Goal: Task Accomplishment & Management: Complete application form

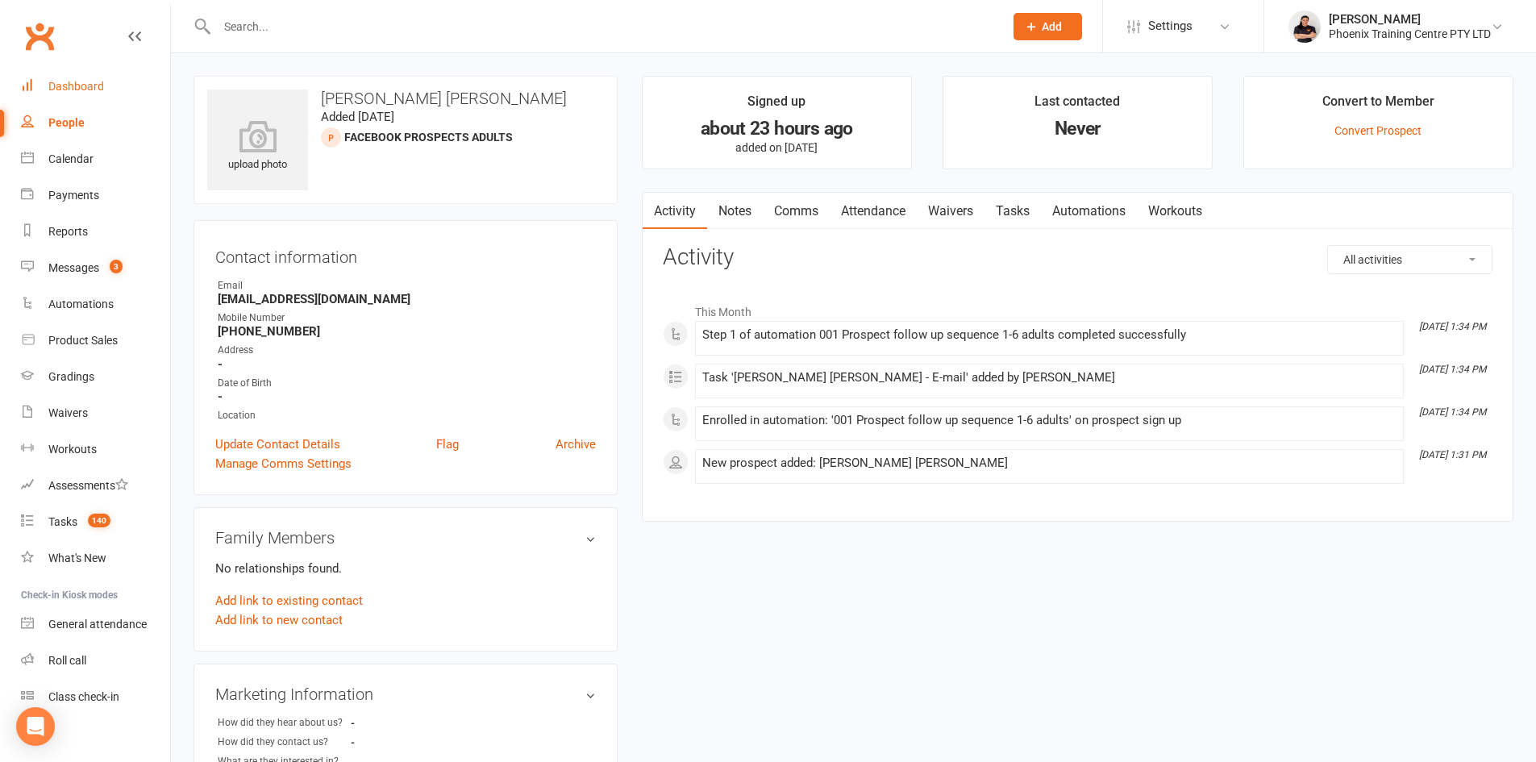
click at [73, 82] on div "Dashboard" at bounding box center [76, 86] width 56 height 13
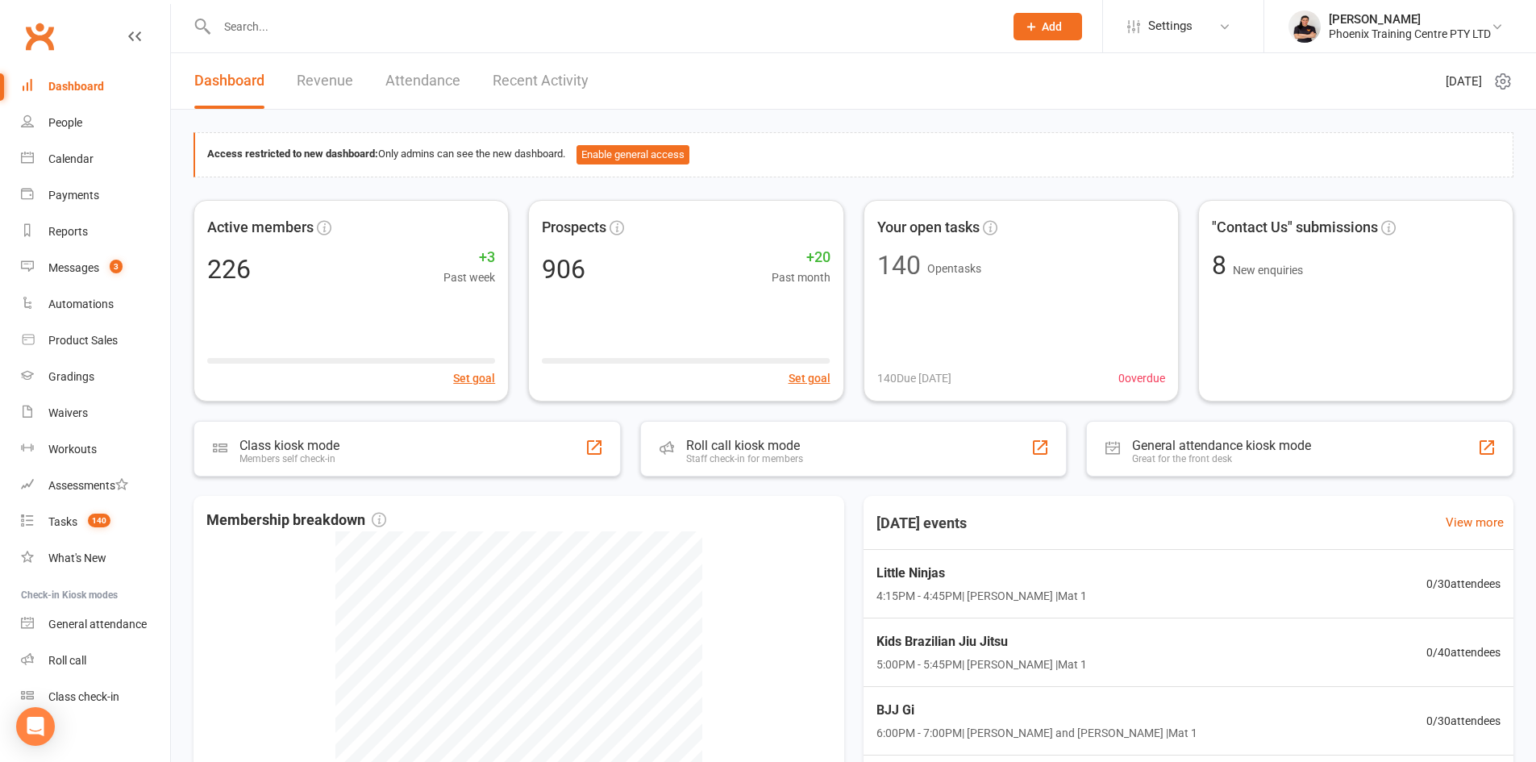
drag, startPoint x: 1033, startPoint y: 23, endPoint x: 1002, endPoint y: 41, distance: 35.4
click at [1029, 26] on icon at bounding box center [1031, 26] width 15 height 15
click at [397, 32] on input "text" at bounding box center [602, 26] width 780 height 23
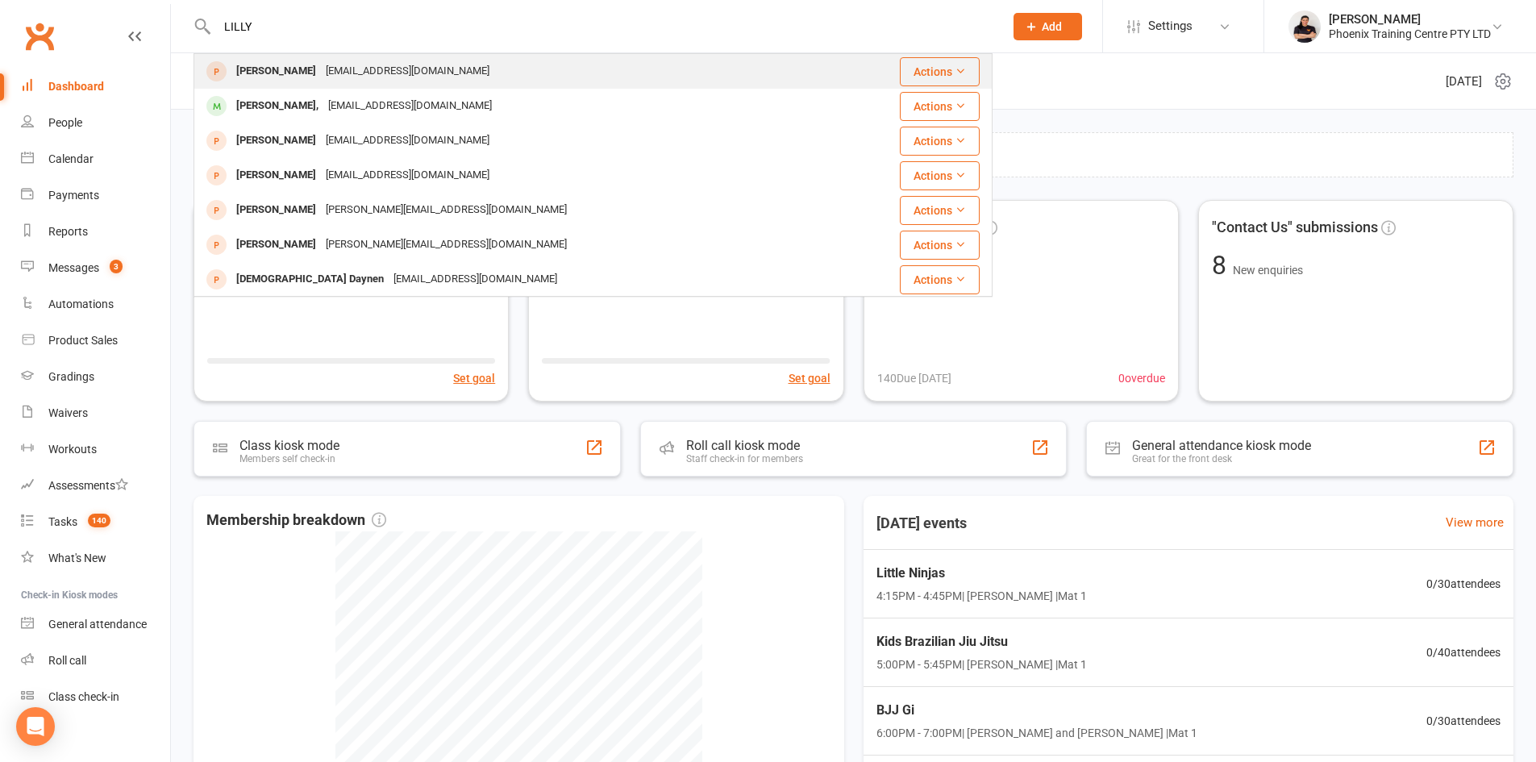
type input "LILLY"
click at [375, 71] on div "[EMAIL_ADDRESS][DOMAIN_NAME]" at bounding box center [407, 71] width 173 height 23
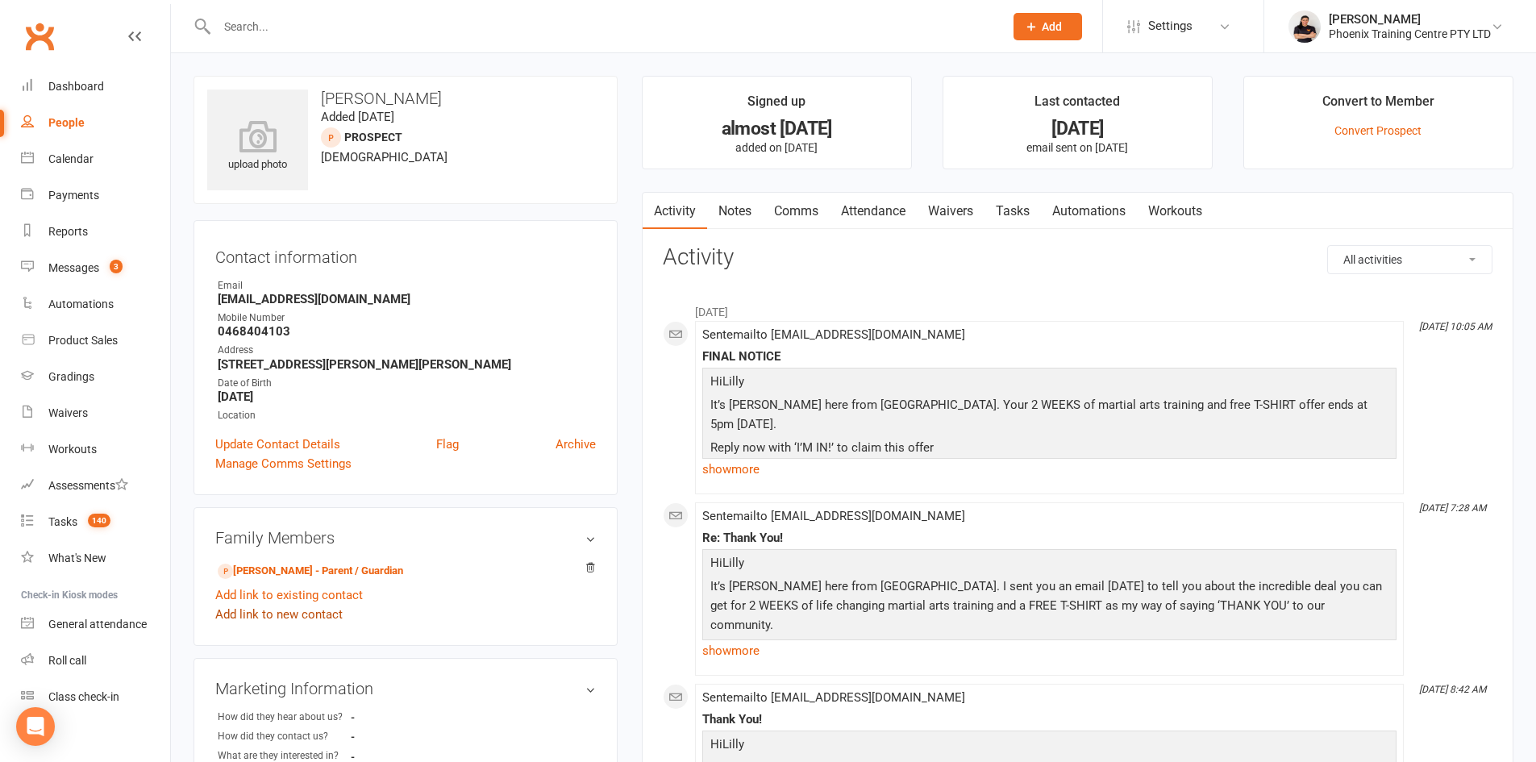
click at [310, 615] on link "Add link to new contact" at bounding box center [278, 614] width 127 height 19
click at [325, 600] on button "Member" at bounding box center [297, 600] width 102 height 24
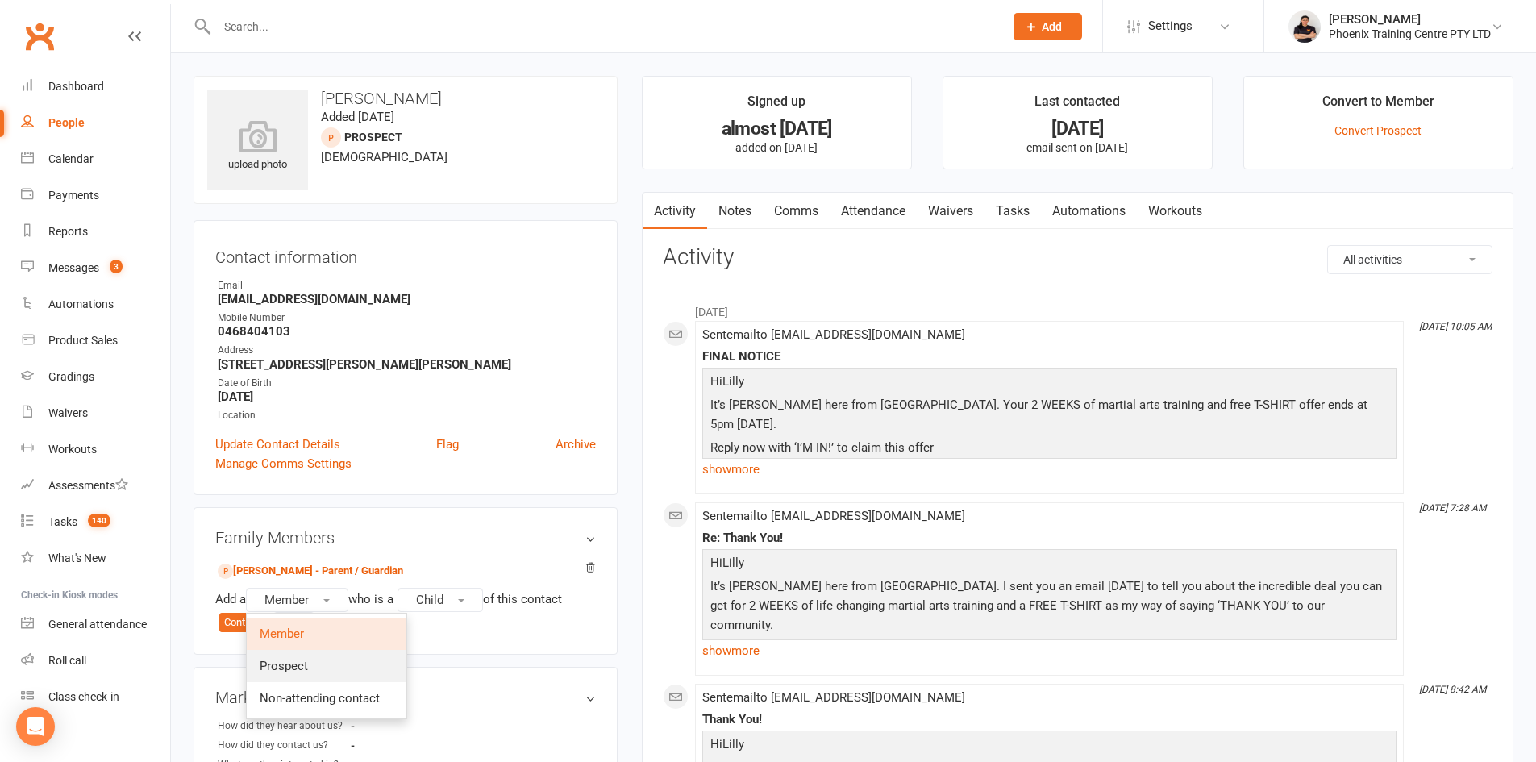
click at [328, 650] on link "Prospect" at bounding box center [327, 666] width 160 height 32
click at [240, 621] on button "Continue" at bounding box center [244, 622] width 50 height 19
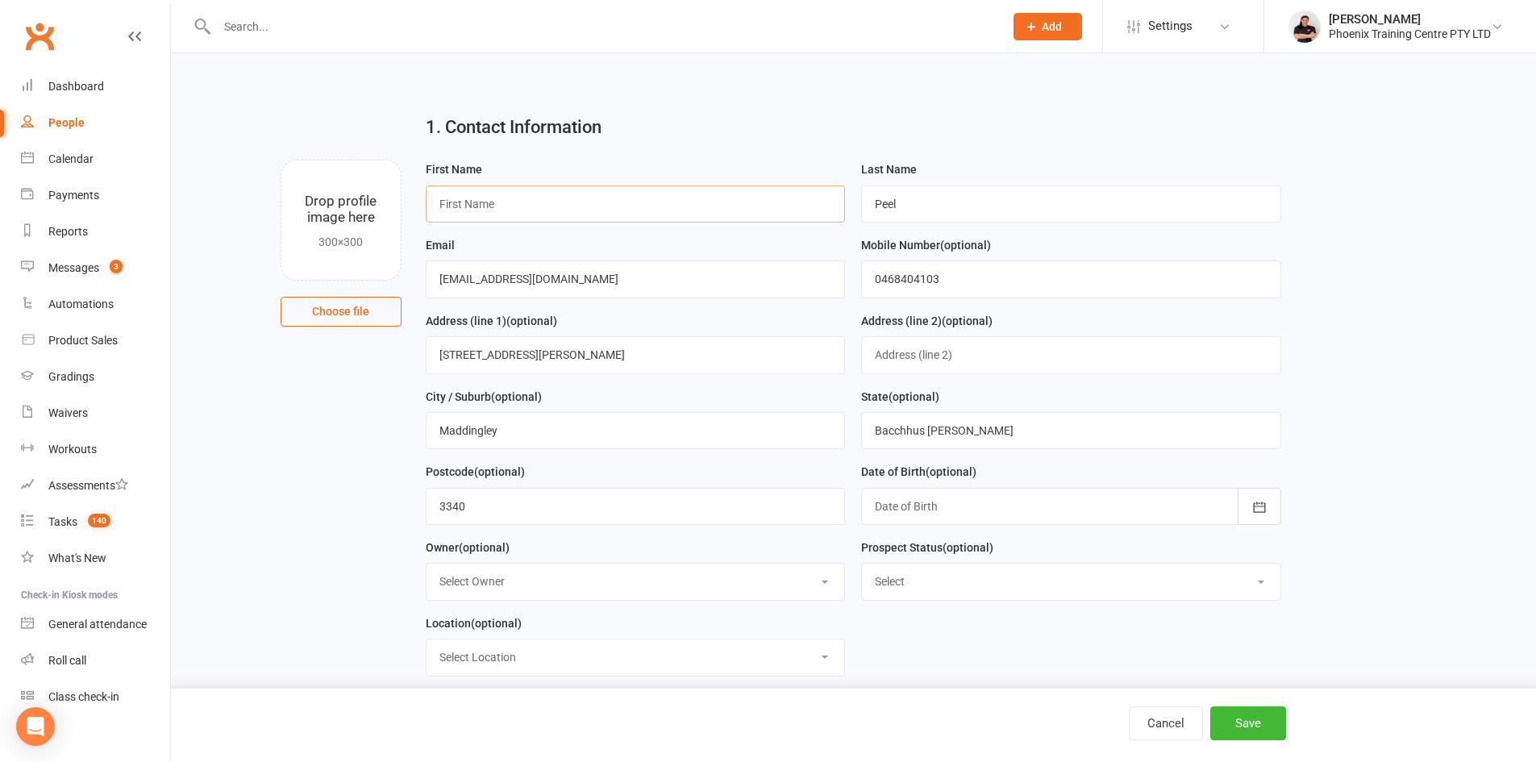
click at [496, 196] on input "text" at bounding box center [636, 203] width 420 height 37
type input "z"
type input "Zac"
click at [1219, 723] on button "Save" at bounding box center [1248, 723] width 76 height 34
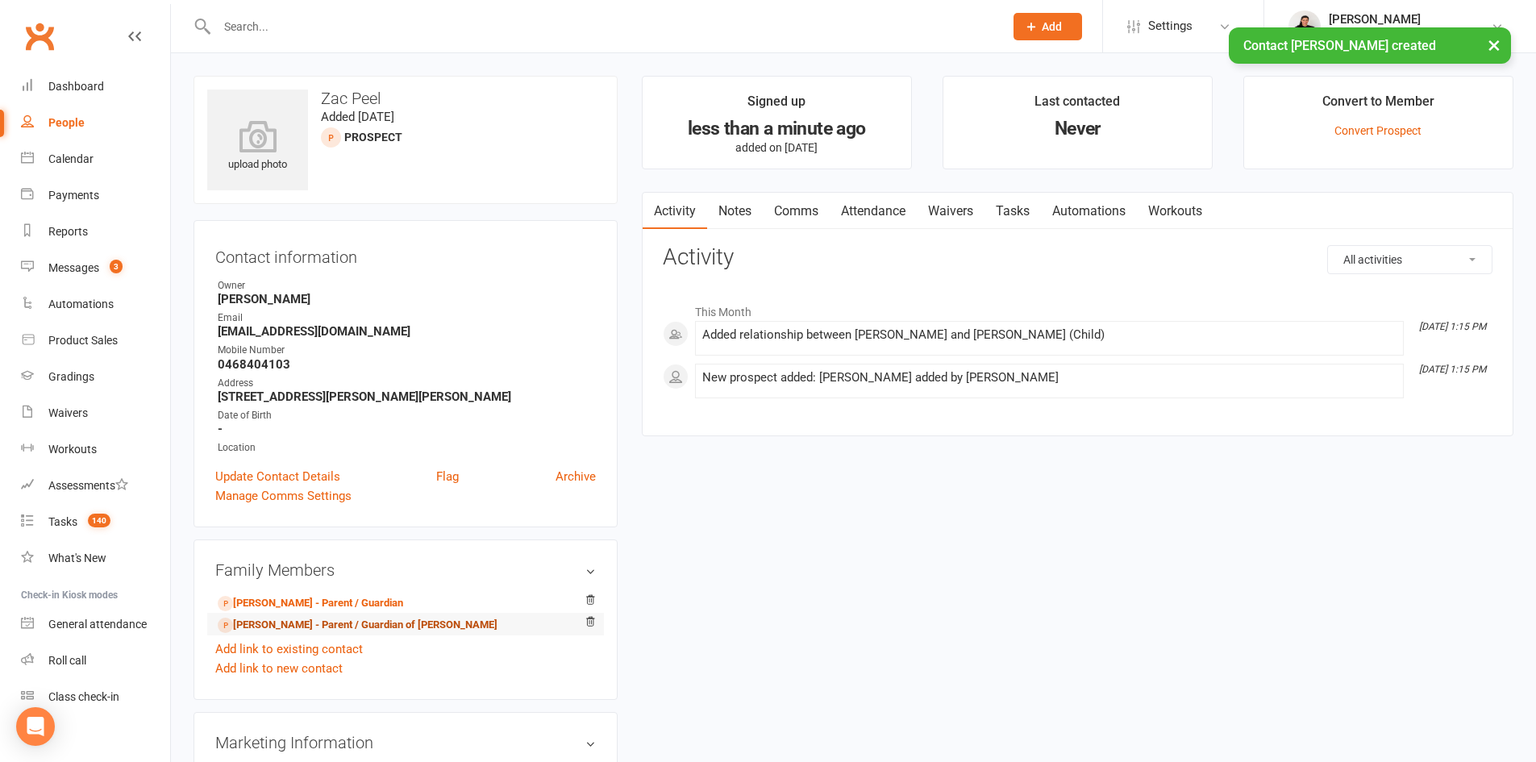
click at [322, 627] on link "[PERSON_NAME] - Parent / Guardian of [PERSON_NAME]" at bounding box center [358, 625] width 280 height 17
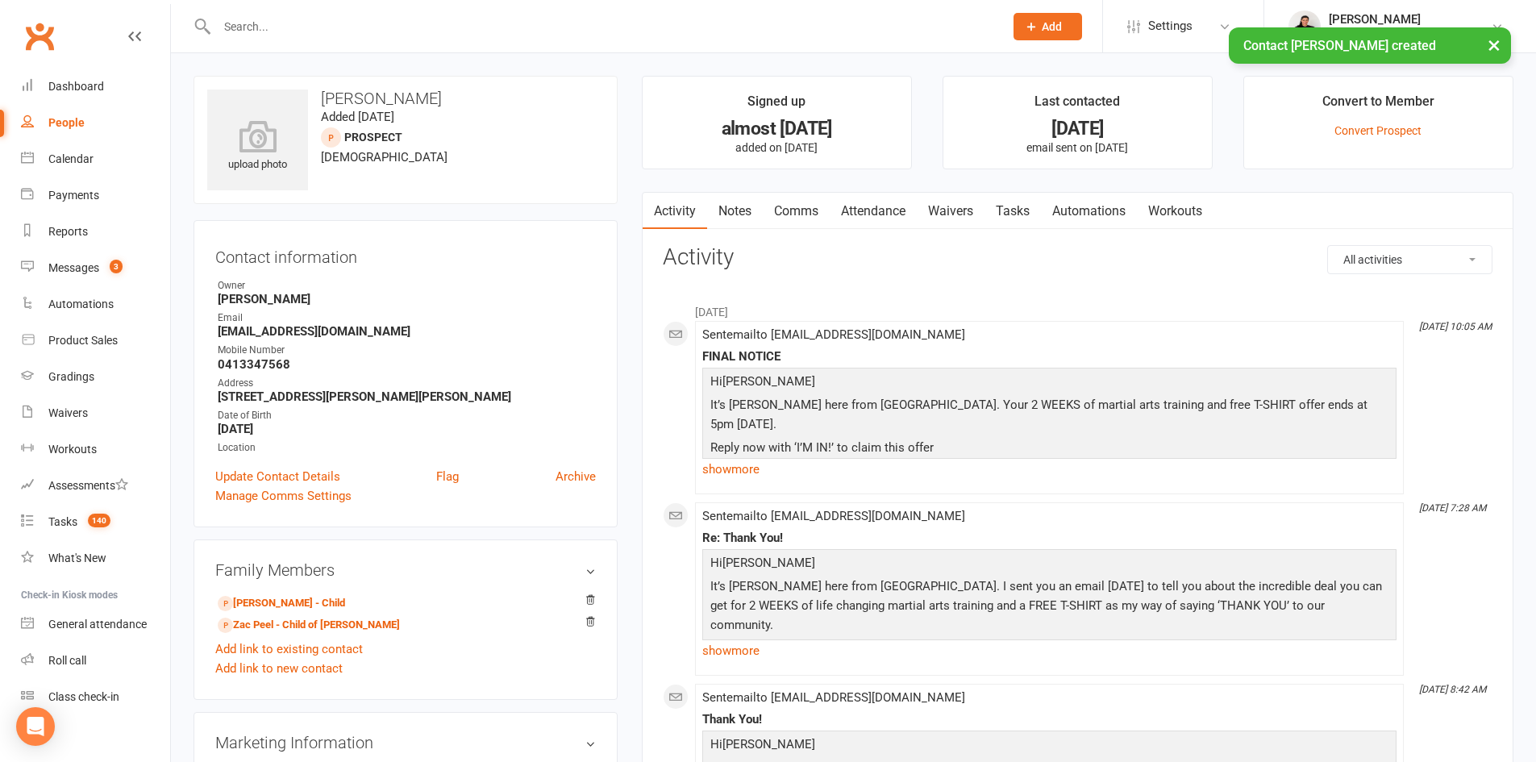
click at [939, 210] on link "Waivers" at bounding box center [951, 211] width 68 height 37
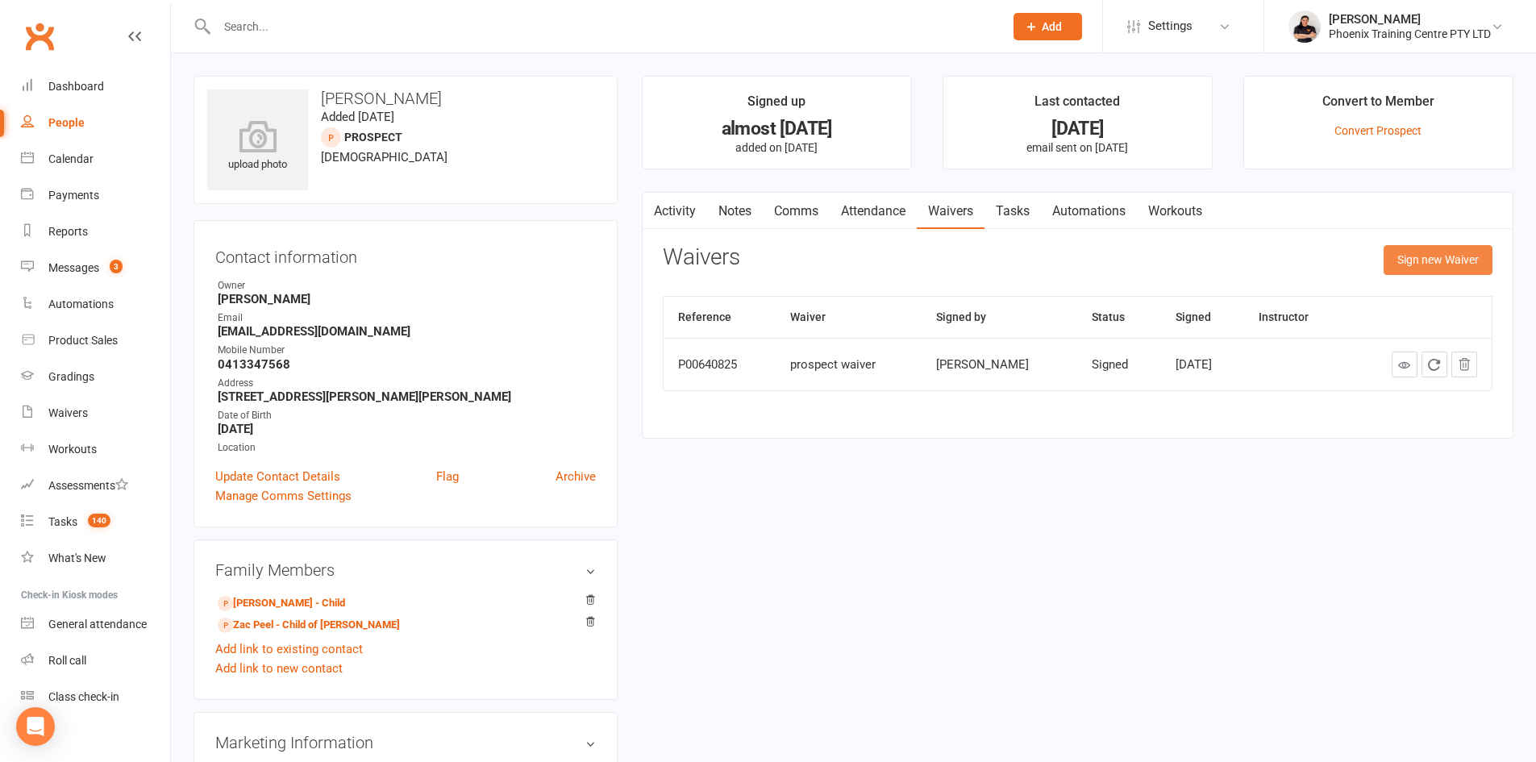
click at [1416, 256] on button "Sign new Waiver" at bounding box center [1437, 259] width 109 height 29
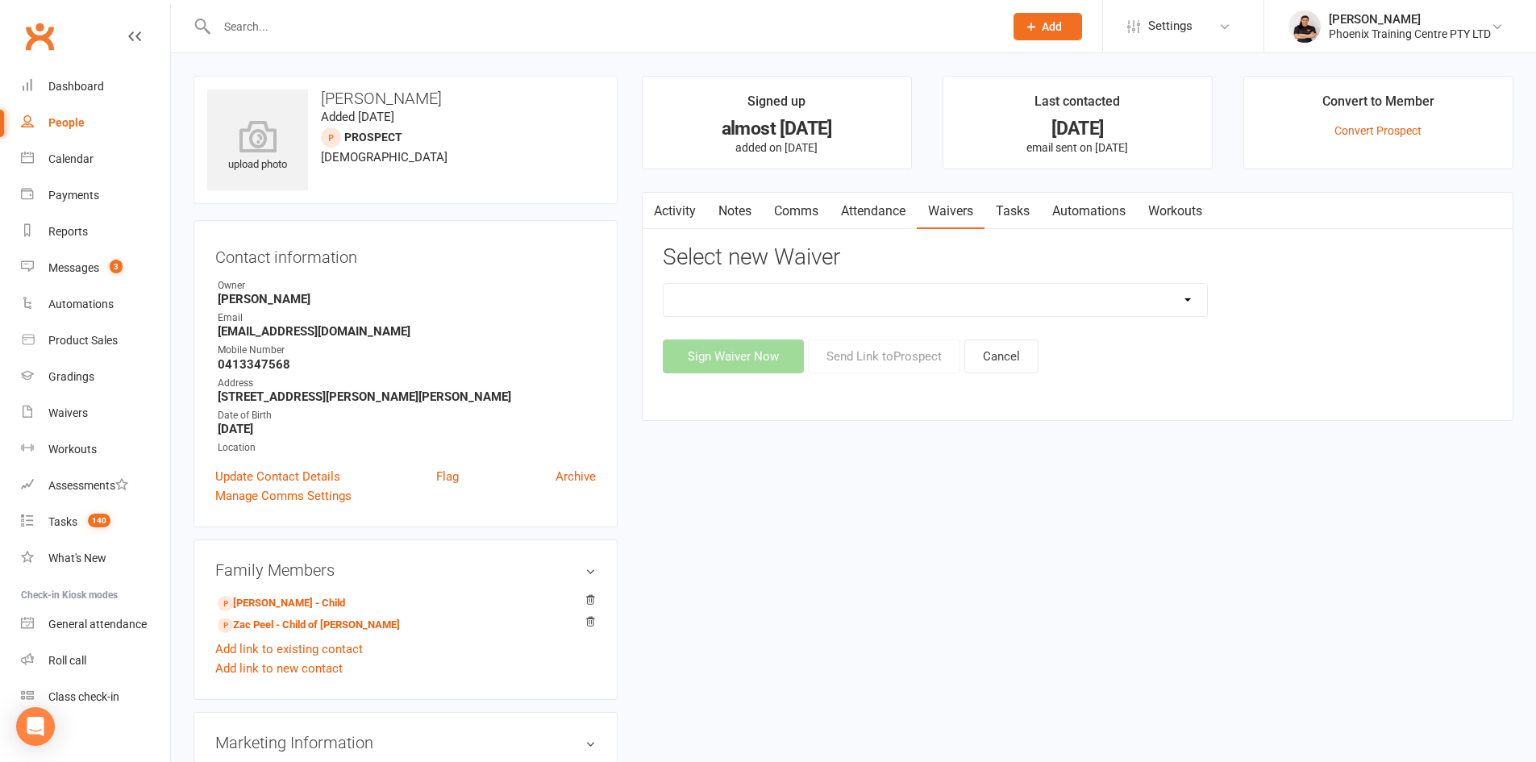
click at [1185, 296] on select "General Waiver Paid Trial Payment Authority Waiver PERSONAL TRAINING PACKAGE pr…" at bounding box center [934, 300] width 543 height 32
select select "7011"
click at [663, 284] on select "General Waiver Paid Trial Payment Authority Waiver PERSONAL TRAINING PACKAGE pr…" at bounding box center [934, 300] width 543 height 32
click at [870, 360] on button "Send Link to [GEOGRAPHIC_DATA]" at bounding box center [884, 356] width 152 height 34
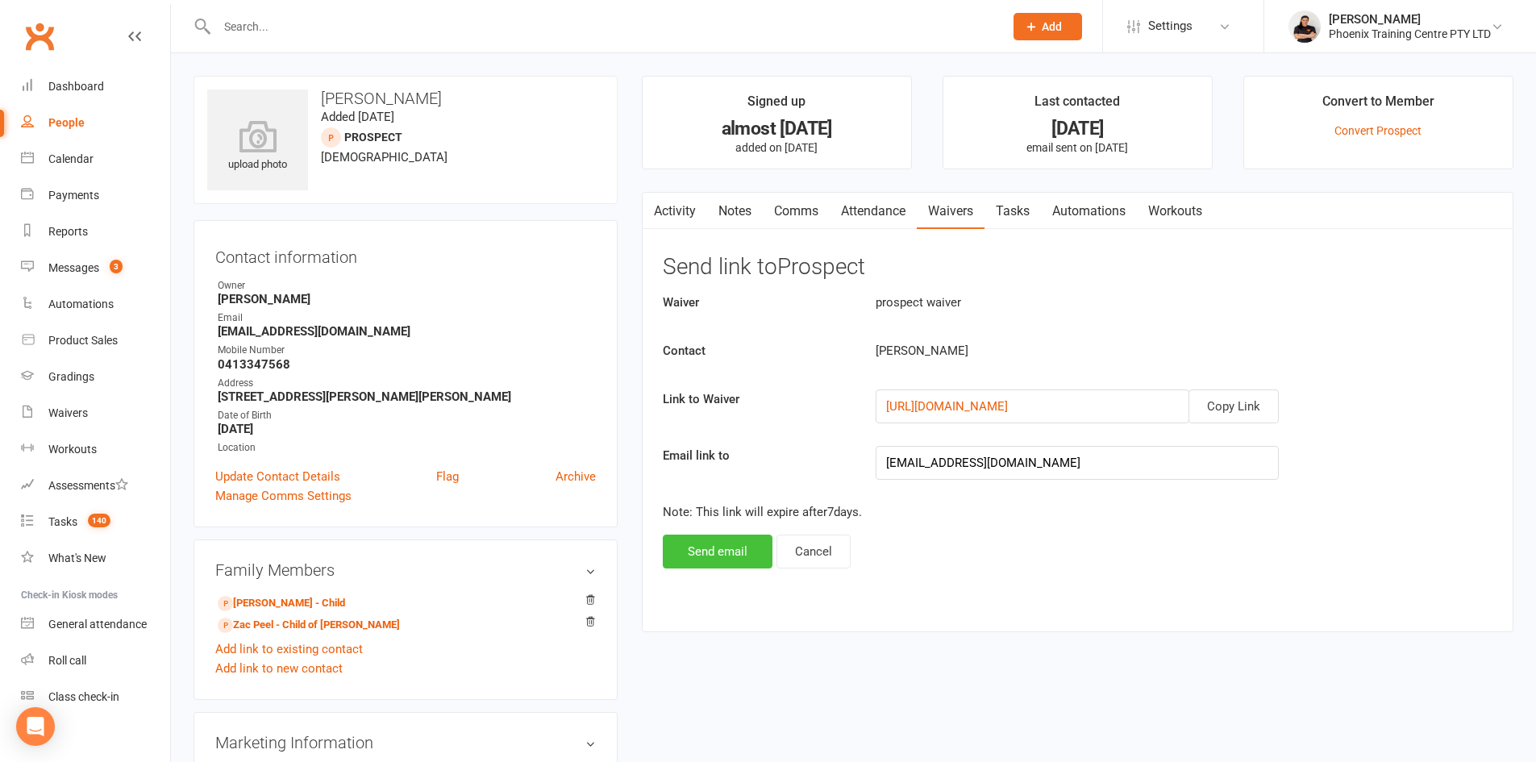
click at [709, 545] on button "Send email" at bounding box center [718, 551] width 110 height 34
